Goal: Task Accomplishment & Management: Manage account settings

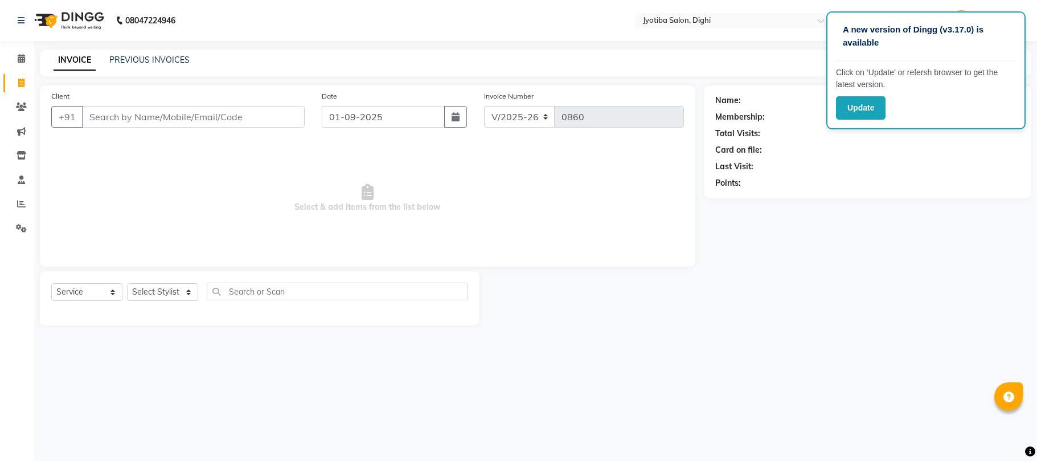
select select "643"
select select "service"
click at [227, 119] on input "Client" at bounding box center [193, 117] width 223 height 22
click at [19, 205] on icon at bounding box center [21, 203] width 9 height 9
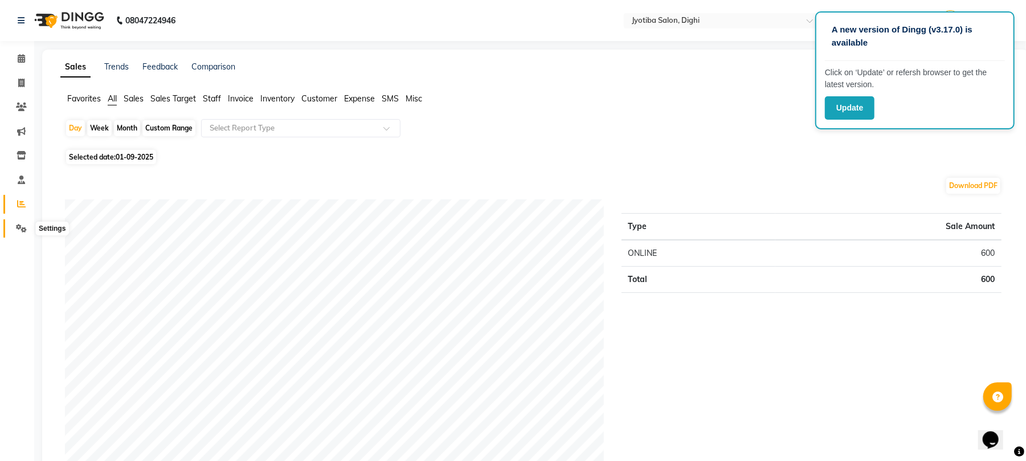
click at [19, 226] on icon at bounding box center [21, 228] width 11 height 9
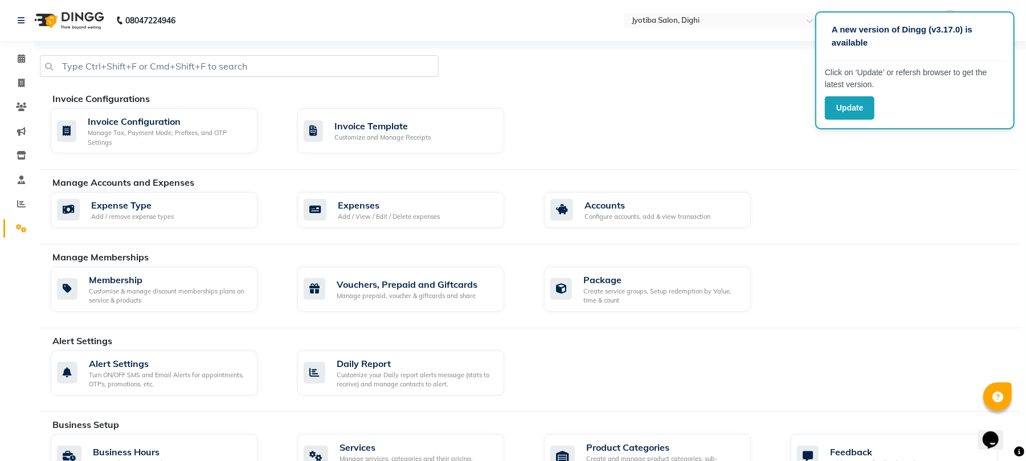
click at [410, 189] on div "Manage Accounts and Expenses" at bounding box center [540, 182] width 976 height 14
click at [445, 198] on div "Expenses Add / View / Edit / Delete expenses" at bounding box center [400, 210] width 207 height 36
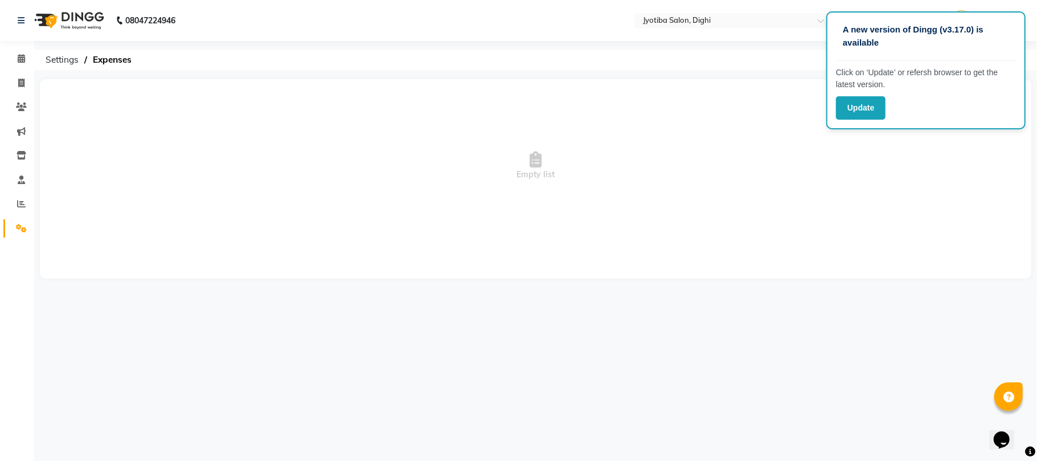
click at [629, 114] on span "Empty list" at bounding box center [535, 166] width 969 height 114
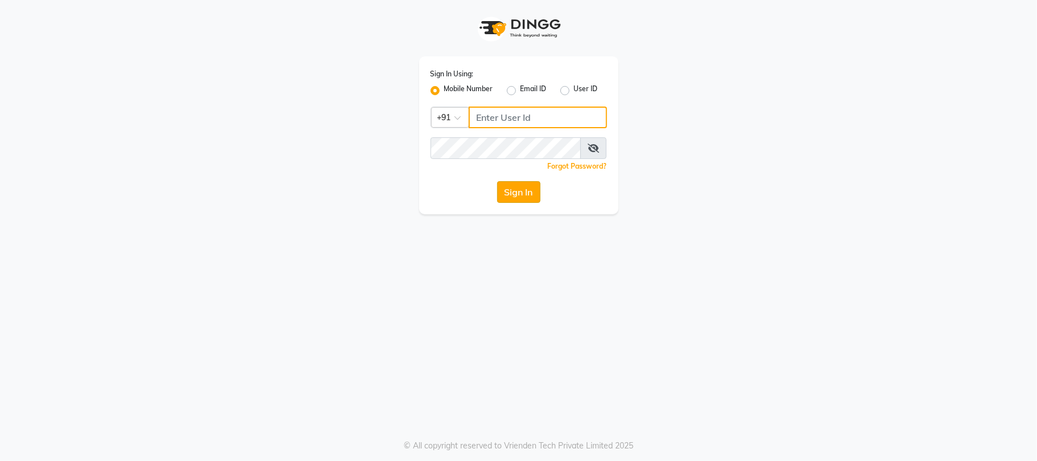
type input "7219821253"
click at [532, 187] on button "Sign In" at bounding box center [518, 192] width 43 height 22
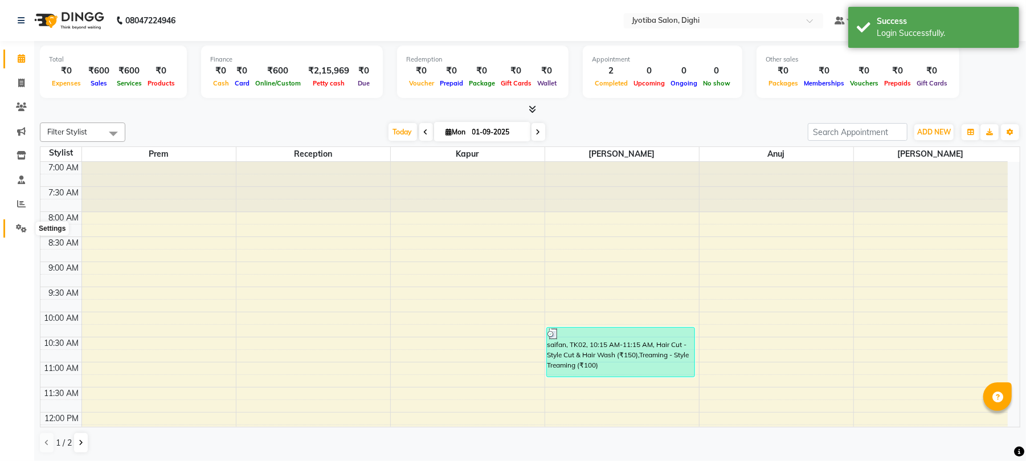
click at [17, 229] on icon at bounding box center [21, 228] width 11 height 9
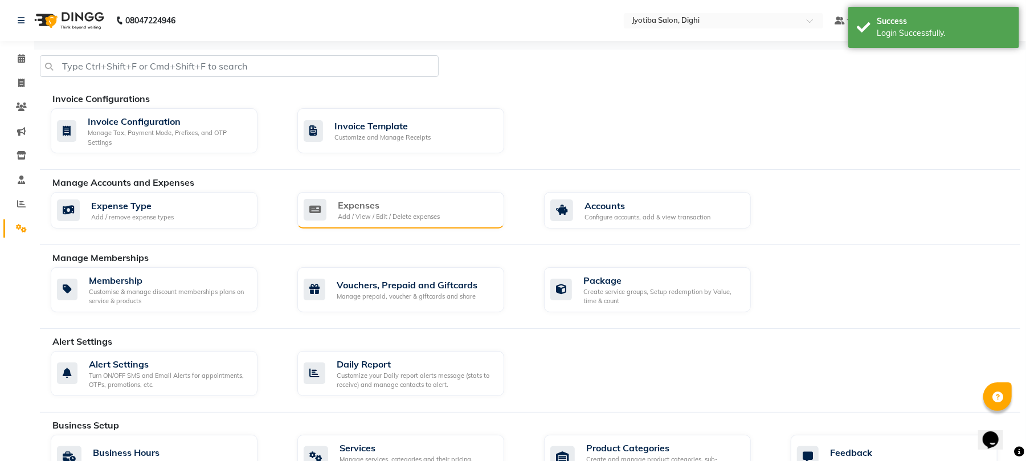
click at [424, 210] on div "Expenses" at bounding box center [389, 205] width 102 height 14
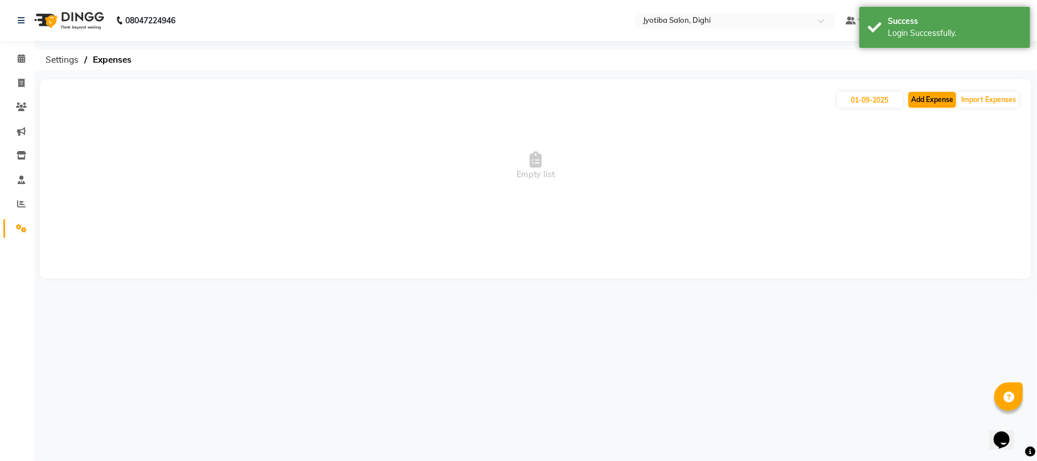
click at [935, 100] on button "Add Expense" at bounding box center [933, 100] width 48 height 16
select select "1"
select select "2318"
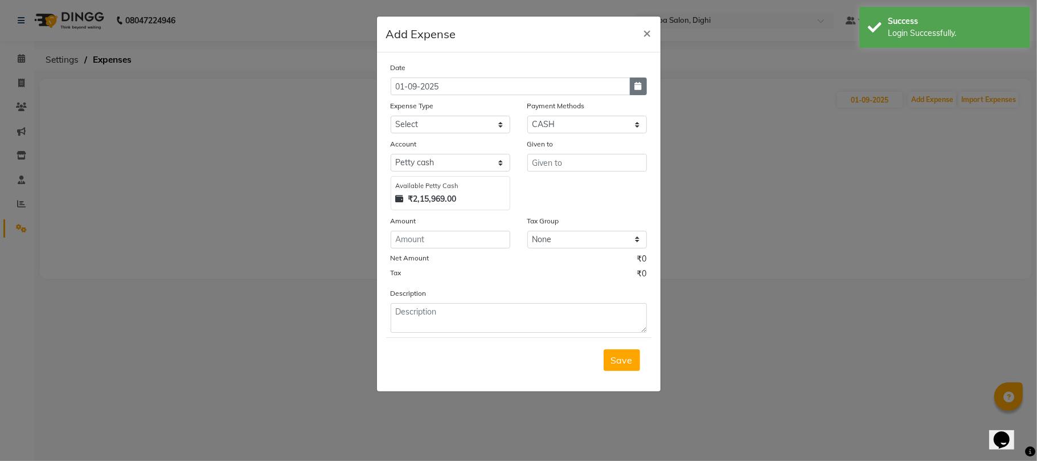
click at [645, 91] on button "button" at bounding box center [638, 86] width 17 height 18
select select "9"
select select "2025"
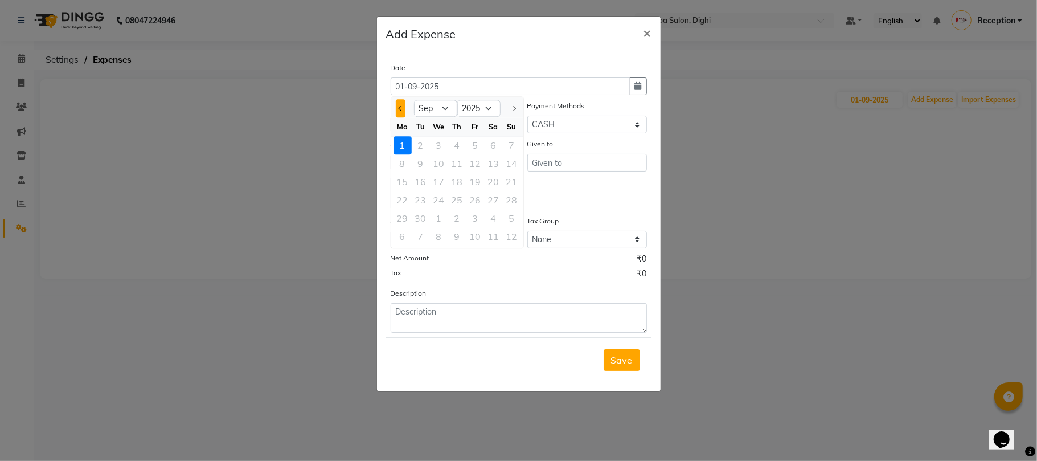
click at [399, 110] on button "Previous month" at bounding box center [401, 108] width 10 height 18
select select "8"
click at [516, 219] on div "31" at bounding box center [512, 218] width 18 height 18
type input "31-08-2025"
click at [465, 123] on select "Select Advance salary Advance salary ajaj Bank charges Car maintenance Cash tra…" at bounding box center [451, 125] width 120 height 18
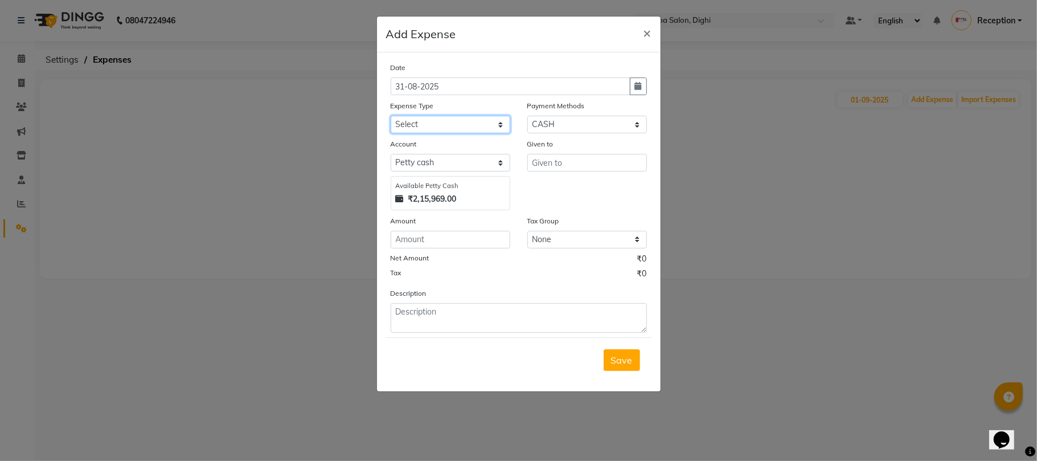
select select "18032"
click at [391, 116] on select "Select Advance salary Advance salary ajaj Bank charges Car maintenance Cash tra…" at bounding box center [451, 125] width 120 height 18
click at [572, 171] on input "text" at bounding box center [587, 163] width 120 height 18
type input "kinar"
click at [475, 163] on select "Select Default account [PERSON_NAME] cash" at bounding box center [451, 163] width 120 height 18
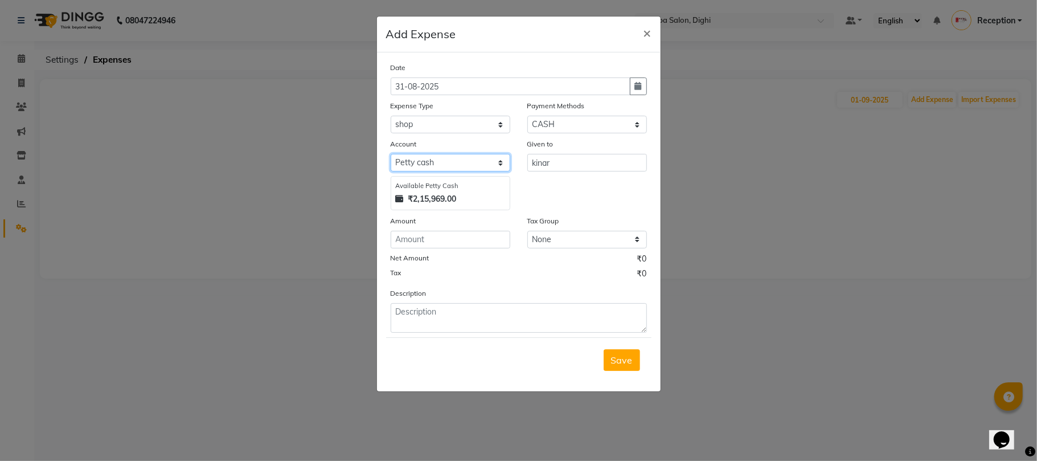
click at [477, 165] on select "Select Default account [PERSON_NAME] cash" at bounding box center [451, 163] width 120 height 18
click at [447, 236] on input "number" at bounding box center [451, 240] width 120 height 18
type input "10"
click at [630, 366] on button "Save" at bounding box center [622, 360] width 36 height 22
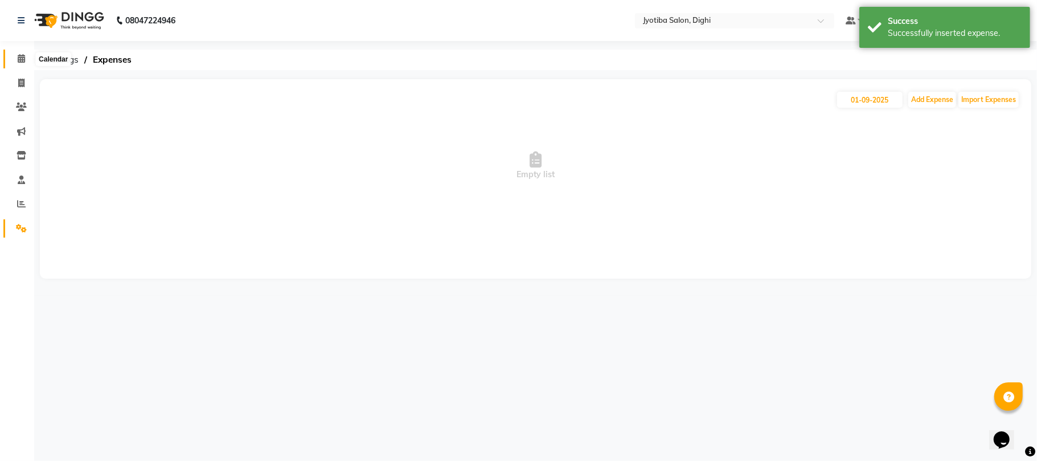
click at [18, 63] on icon at bounding box center [21, 58] width 7 height 9
